Goal: Task Accomplishment & Management: Use online tool/utility

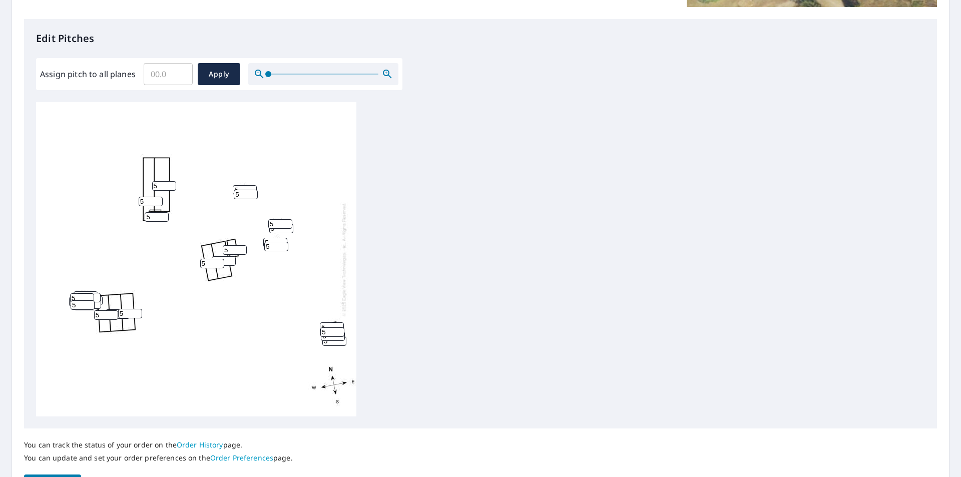
scroll to position [250, 0]
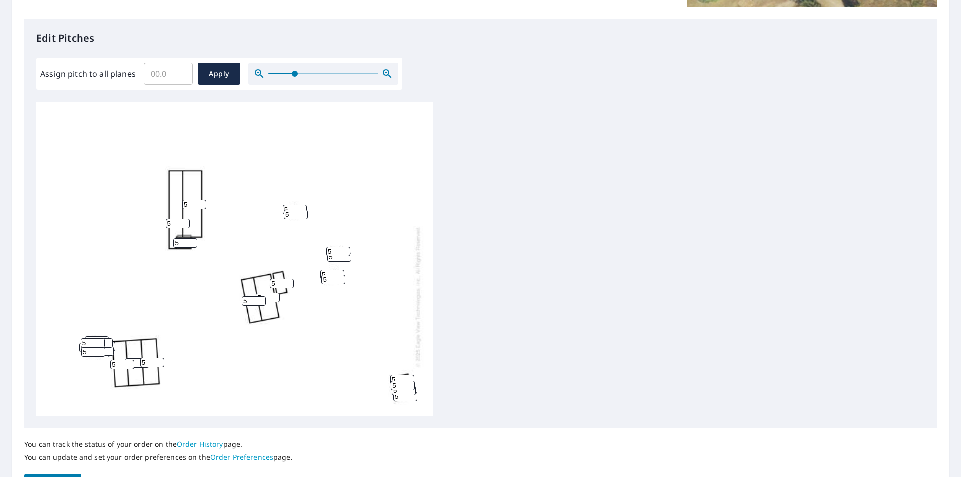
drag, startPoint x: 269, startPoint y: 75, endPoint x: 294, endPoint y: 83, distance: 26.3
click at [294, 77] on span at bounding box center [295, 74] width 6 height 6
click at [219, 76] on span "Apply" at bounding box center [219, 74] width 27 height 13
click at [152, 76] on input "Assign pitch to all planes" at bounding box center [168, 74] width 49 height 28
click at [178, 72] on input "0.2" at bounding box center [168, 74] width 49 height 28
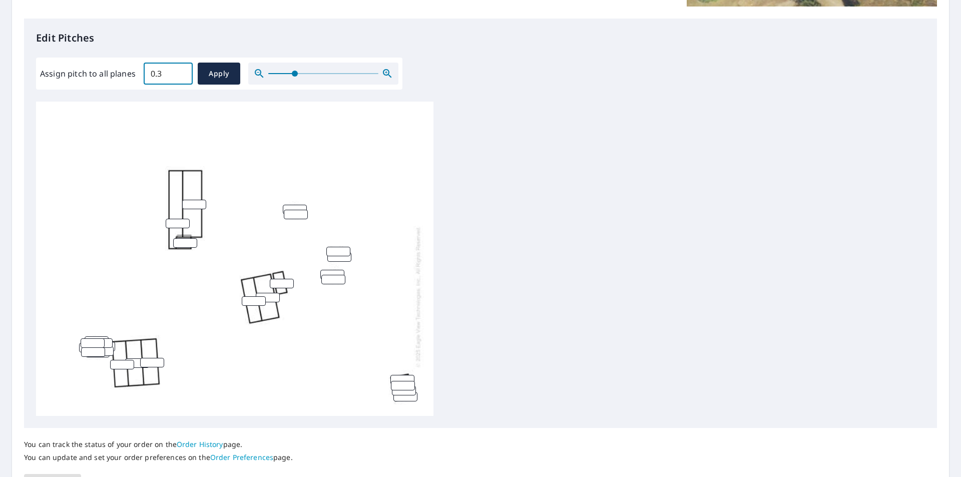
click at [180, 70] on input "0.3" at bounding box center [168, 74] width 49 height 28
click at [180, 70] on input "0.4" at bounding box center [168, 74] width 49 height 28
click at [180, 70] on input "0.5" at bounding box center [168, 74] width 49 height 28
click at [180, 70] on input "0.6" at bounding box center [168, 74] width 49 height 28
click at [180, 70] on input "0.7" at bounding box center [168, 74] width 49 height 28
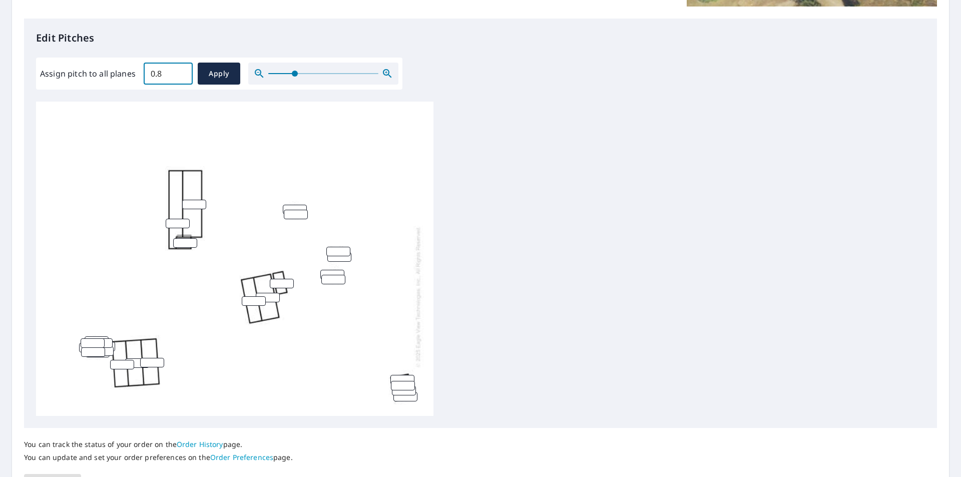
click at [180, 70] on input "0.8" at bounding box center [168, 74] width 49 height 28
click at [180, 70] on input "0.9" at bounding box center [168, 74] width 49 height 28
click at [180, 70] on input "1" at bounding box center [168, 74] width 49 height 28
click at [180, 70] on input "1.1" at bounding box center [168, 74] width 49 height 28
click at [180, 70] on input "1.2" at bounding box center [168, 74] width 49 height 28
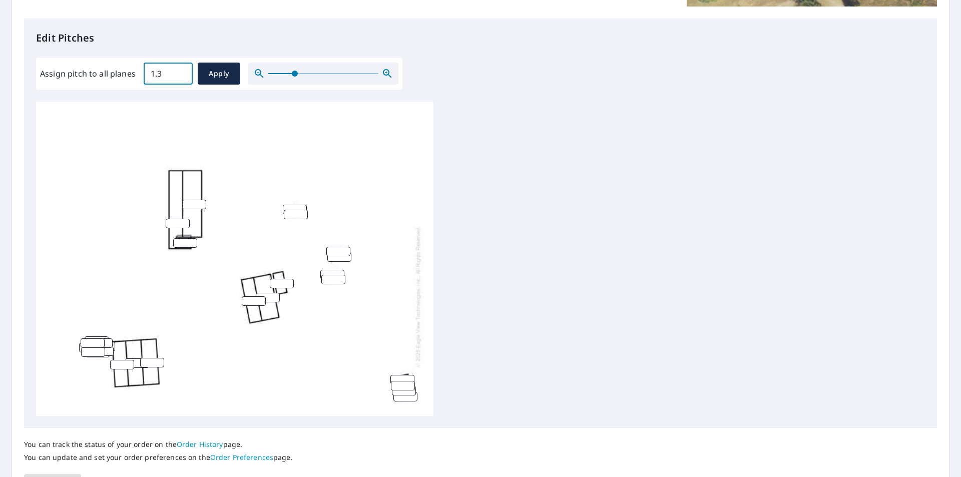
click at [180, 70] on input "1.3" at bounding box center [168, 74] width 49 height 28
click at [180, 70] on input "1.4" at bounding box center [168, 74] width 49 height 28
click at [180, 70] on input "1.5" at bounding box center [168, 74] width 49 height 28
click at [180, 70] on input "1.6" at bounding box center [168, 74] width 49 height 28
click at [180, 70] on input "1.7" at bounding box center [168, 74] width 49 height 28
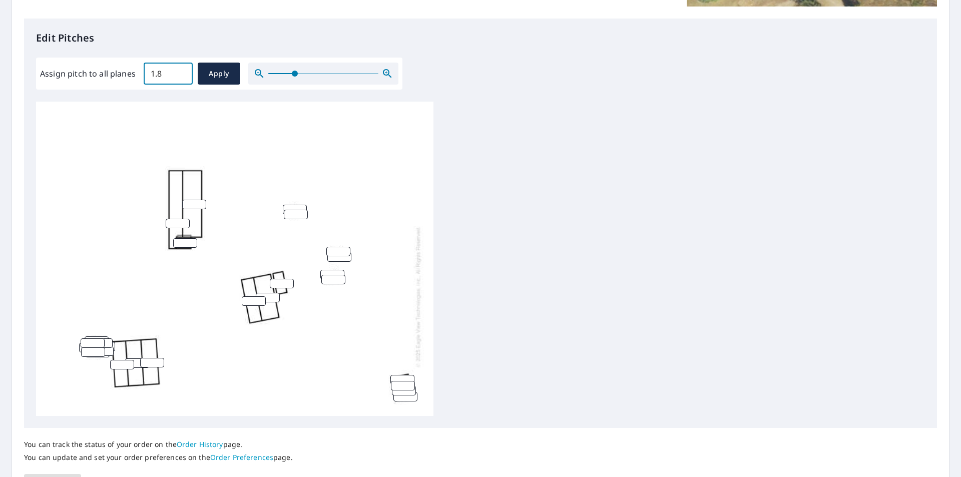
click at [180, 70] on input "1.8" at bounding box center [168, 74] width 49 height 28
click at [180, 70] on input "1.9" at bounding box center [168, 74] width 49 height 28
click at [180, 70] on input "2" at bounding box center [168, 74] width 49 height 28
click at [180, 70] on input "2.1" at bounding box center [168, 74] width 49 height 28
click at [180, 70] on input "2.2" at bounding box center [168, 74] width 49 height 28
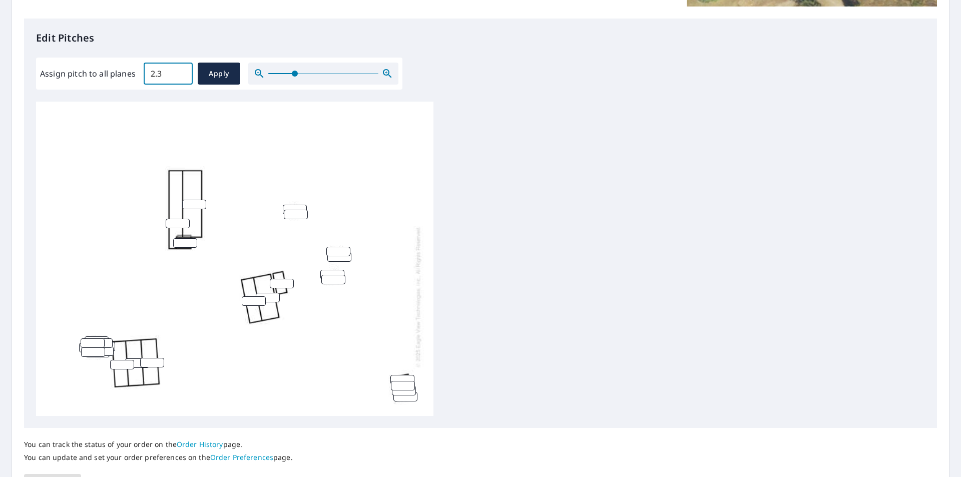
click at [180, 70] on input "2.3" at bounding box center [168, 74] width 49 height 28
click at [180, 70] on input "2.4" at bounding box center [168, 74] width 49 height 28
click at [180, 70] on input "2.5" at bounding box center [168, 74] width 49 height 28
click at [180, 70] on input "2.6" at bounding box center [168, 74] width 49 height 28
click at [180, 70] on input "2.7" at bounding box center [168, 74] width 49 height 28
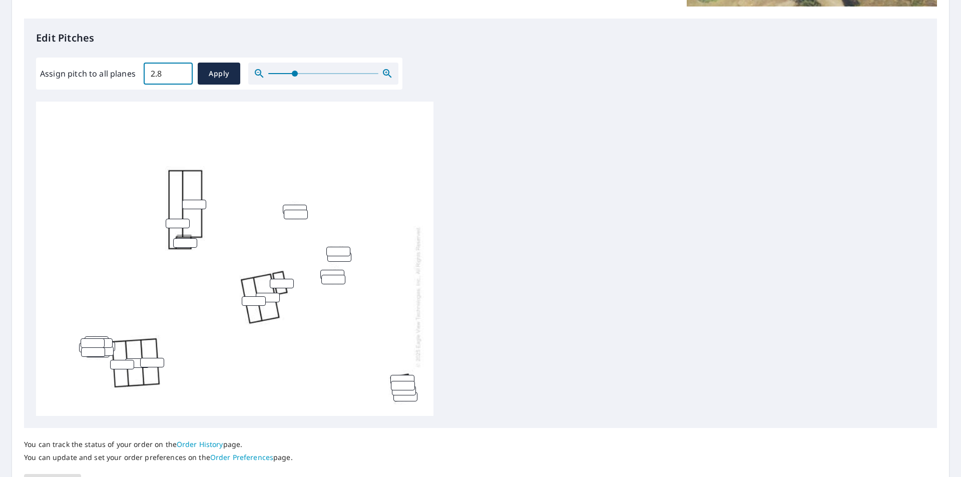
click at [180, 70] on input "2.8" at bounding box center [168, 74] width 49 height 28
click at [180, 70] on input "2.9" at bounding box center [168, 74] width 49 height 28
click at [180, 70] on input "3" at bounding box center [168, 74] width 49 height 28
click at [180, 70] on input "3.1" at bounding box center [168, 74] width 49 height 28
click at [180, 70] on input "3.2" at bounding box center [168, 74] width 49 height 28
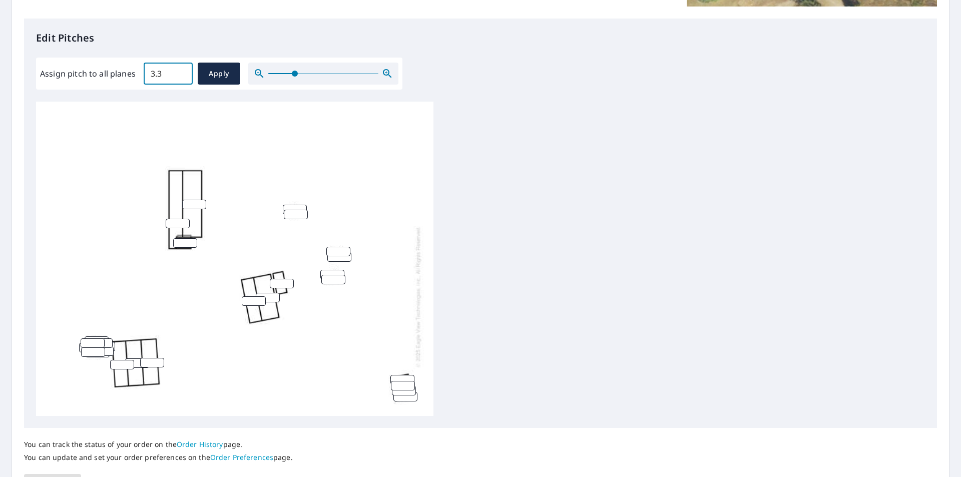
click at [180, 70] on input "3.3" at bounding box center [168, 74] width 49 height 28
click at [180, 70] on input "3.4" at bounding box center [168, 74] width 49 height 28
click at [180, 70] on input "3.5" at bounding box center [168, 74] width 49 height 28
click at [180, 70] on input "3.6" at bounding box center [168, 74] width 49 height 28
click at [180, 70] on input "3.7" at bounding box center [168, 74] width 49 height 28
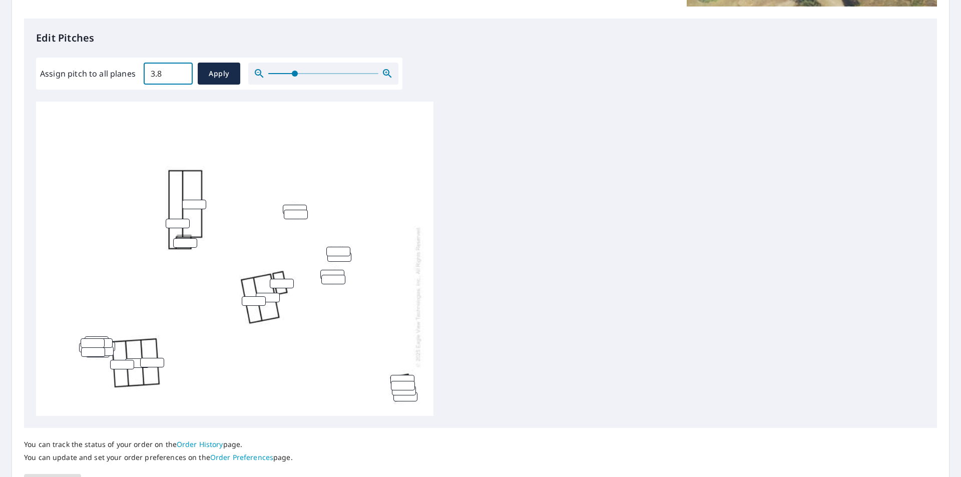
click at [180, 70] on input "3.8" at bounding box center [168, 74] width 49 height 28
click at [180, 70] on input "3.9" at bounding box center [168, 74] width 49 height 28
click at [180, 70] on input "4" at bounding box center [168, 74] width 49 height 28
click at [180, 70] on input "4.1" at bounding box center [168, 74] width 49 height 28
click at [180, 70] on input "4.2" at bounding box center [168, 74] width 49 height 28
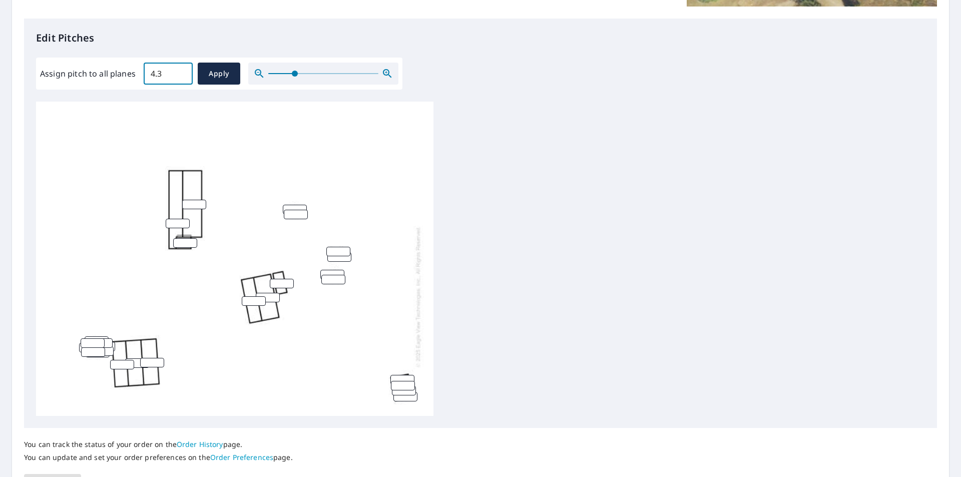
click at [180, 70] on input "4.3" at bounding box center [168, 74] width 49 height 28
click at [180, 70] on input "4.4" at bounding box center [168, 74] width 49 height 28
click at [180, 70] on input "4.5" at bounding box center [168, 74] width 49 height 28
click at [180, 70] on input "4.6" at bounding box center [168, 74] width 49 height 28
click at [180, 70] on input "4.7" at bounding box center [168, 74] width 49 height 28
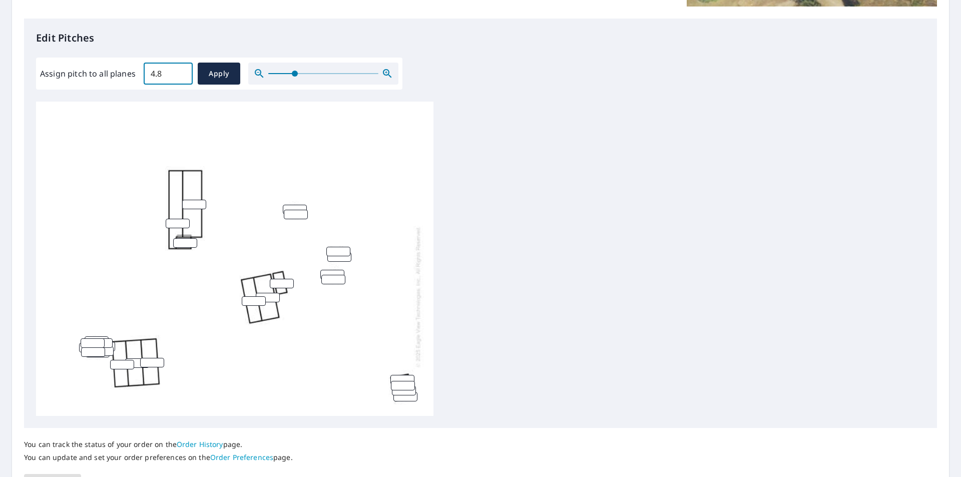
click at [180, 70] on input "4.8" at bounding box center [168, 74] width 49 height 28
click at [180, 70] on input "4.9" at bounding box center [168, 74] width 49 height 28
type input "5"
click at [180, 70] on input "5" at bounding box center [168, 74] width 49 height 28
click at [212, 73] on span "Apply" at bounding box center [219, 74] width 27 height 13
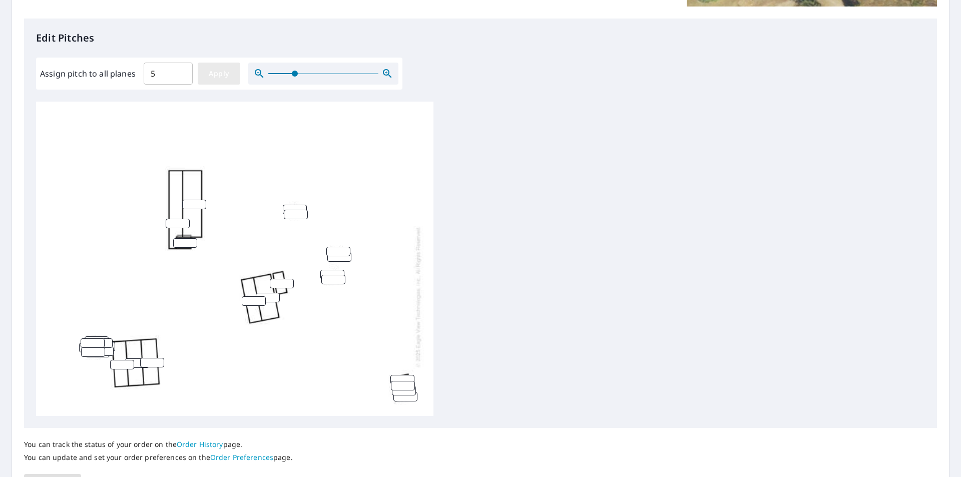
type input "5"
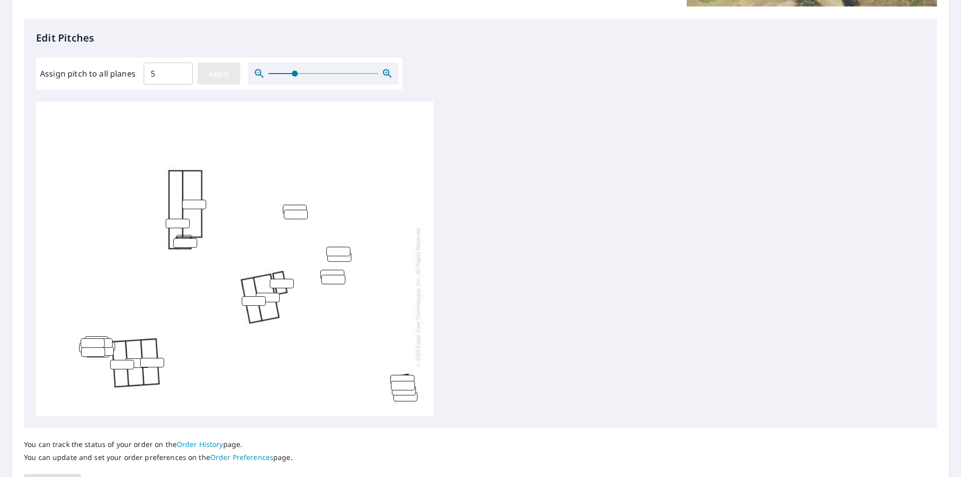
type input "5"
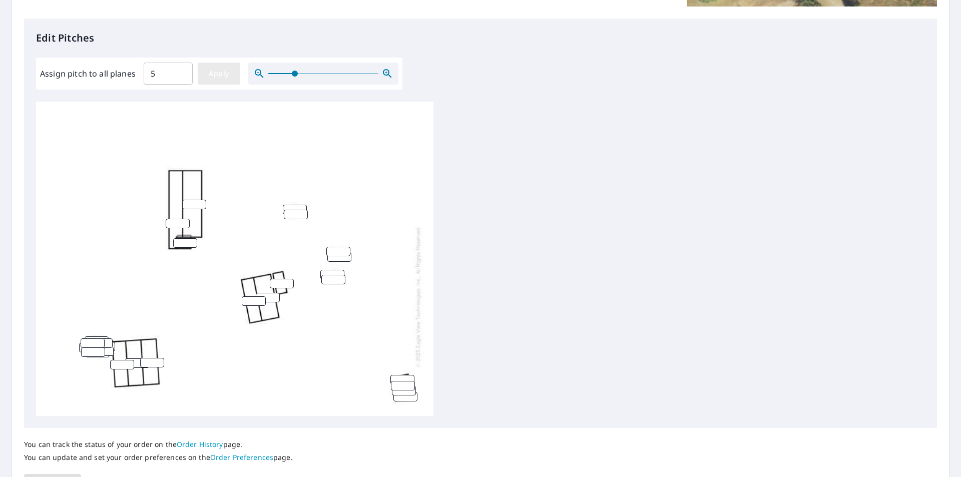
type input "5"
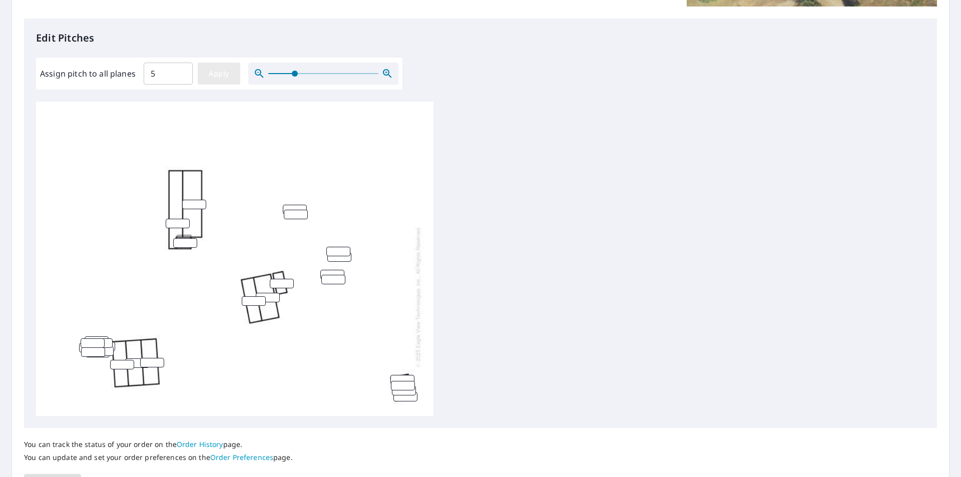
type input "5"
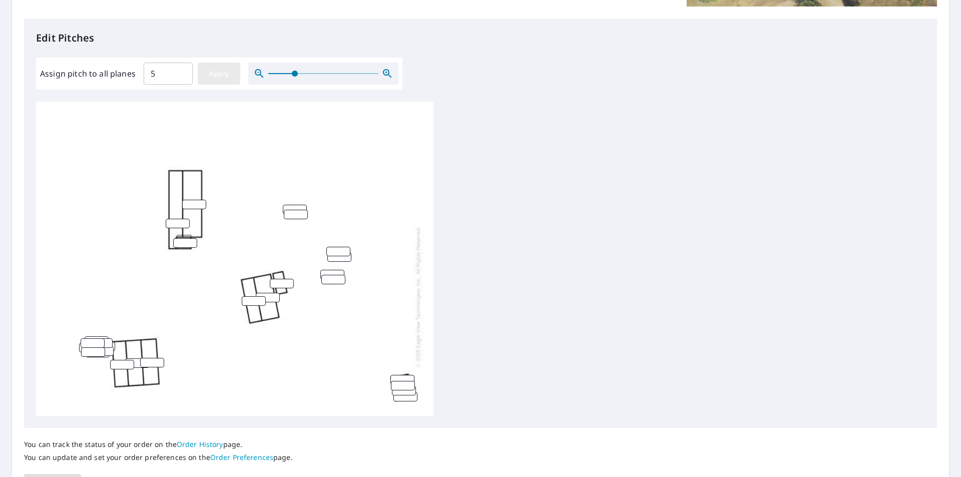
type input "5"
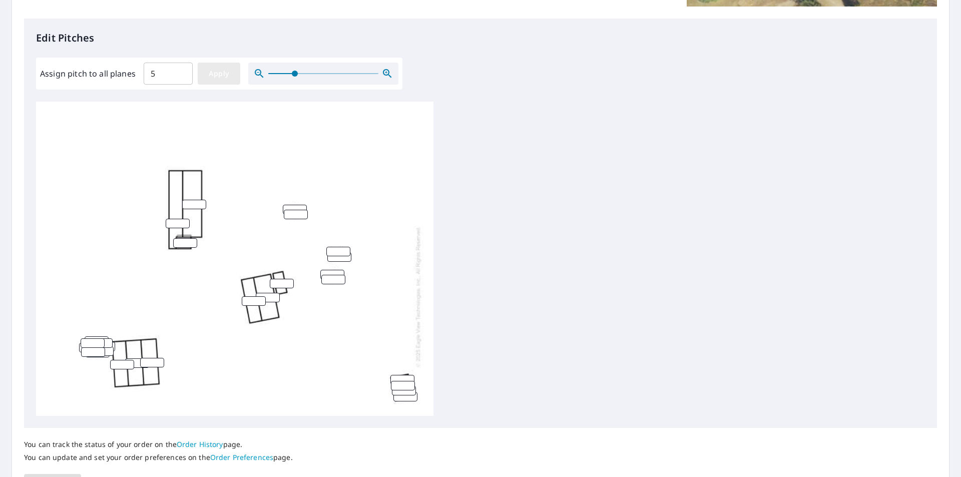
type input "5"
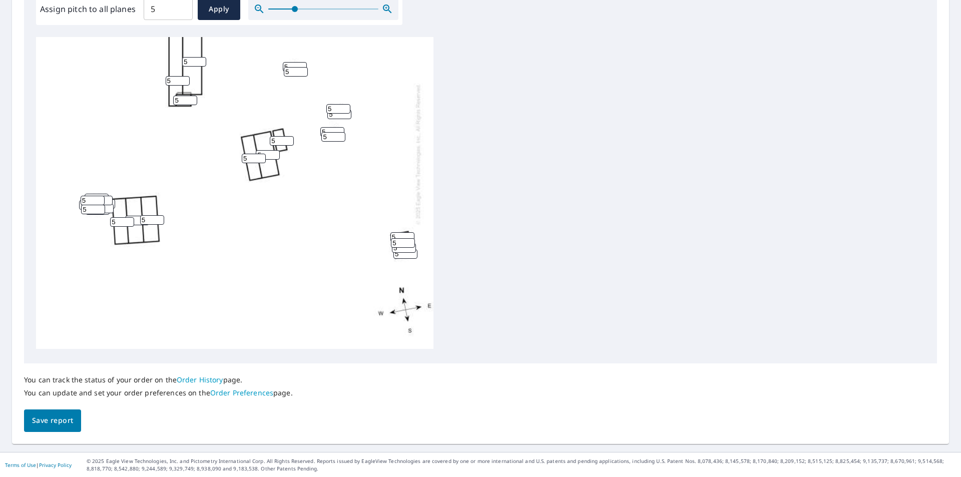
scroll to position [315, 0]
click at [51, 425] on span "Save report" at bounding box center [52, 420] width 41 height 13
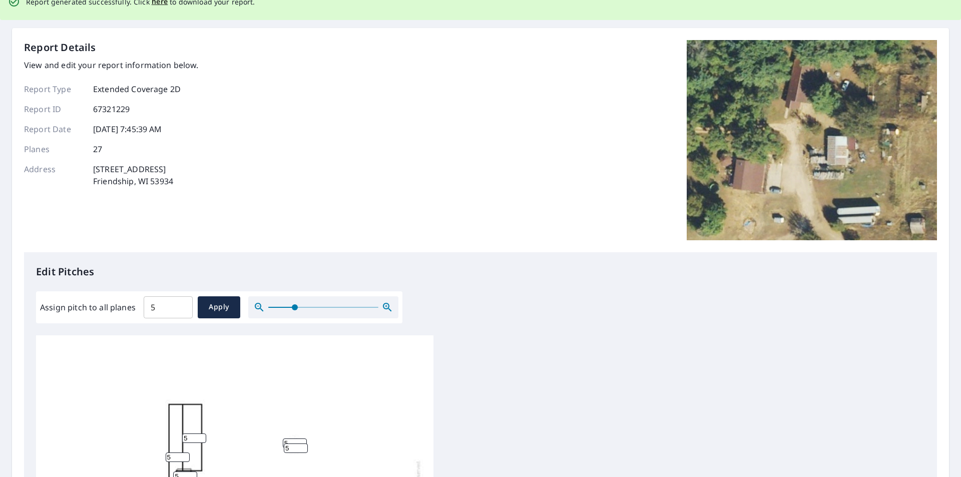
scroll to position [0, 0]
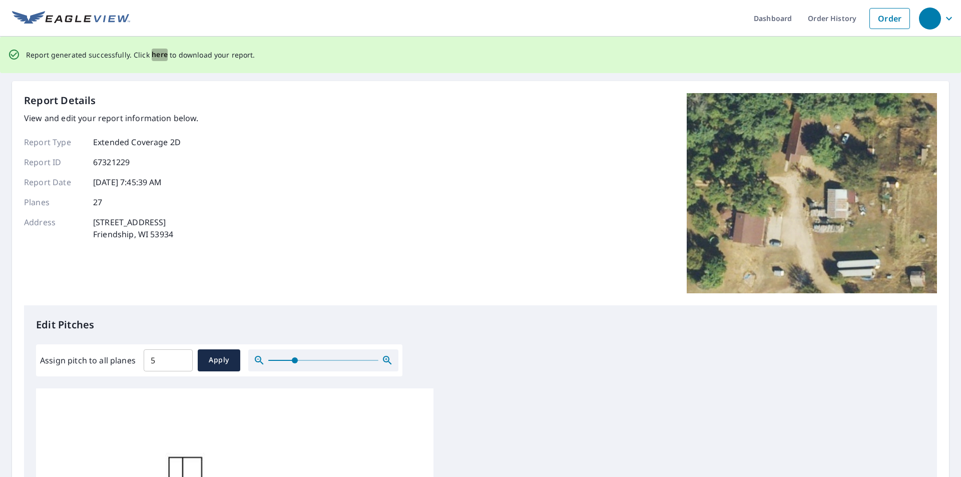
click at [155, 55] on span "here" at bounding box center [160, 55] width 17 height 13
